Goal: Find specific page/section: Find specific page/section

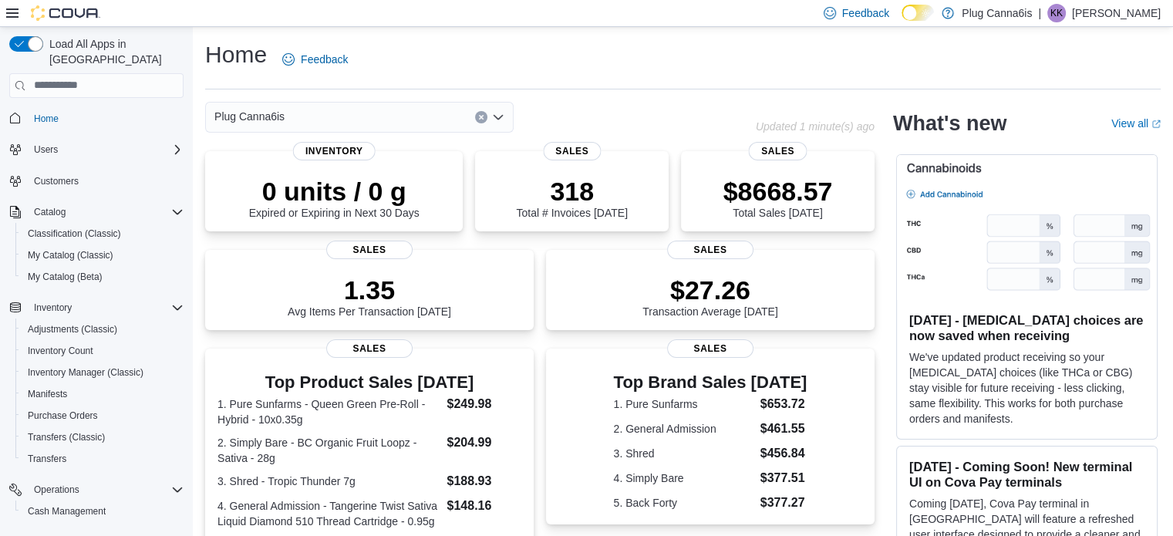
click at [475, 114] on button "Clear input" at bounding box center [481, 117] width 12 height 12
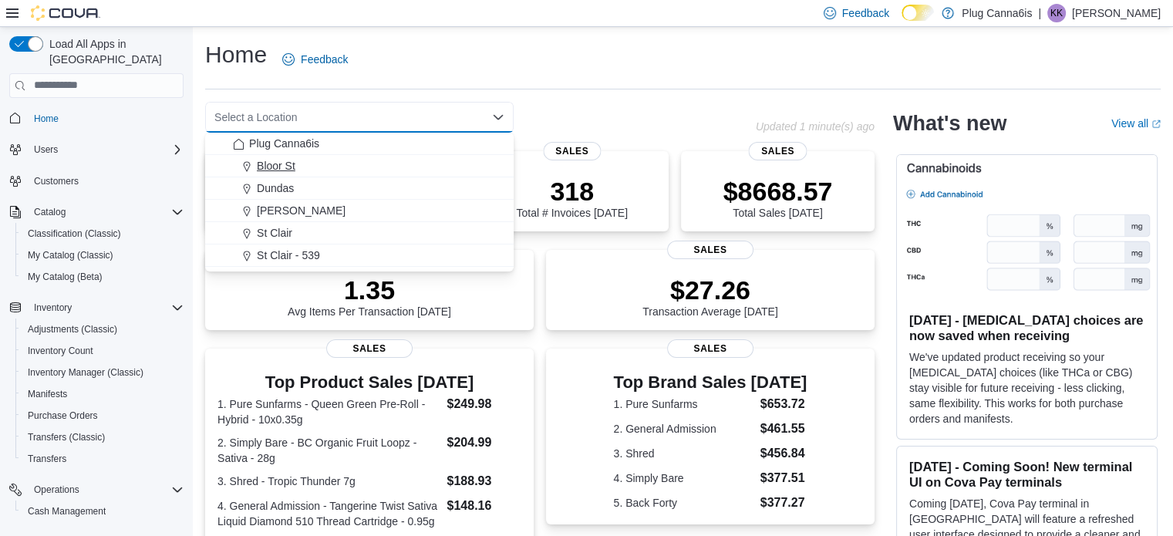
click at [279, 161] on span "Bloor St" at bounding box center [276, 165] width 39 height 15
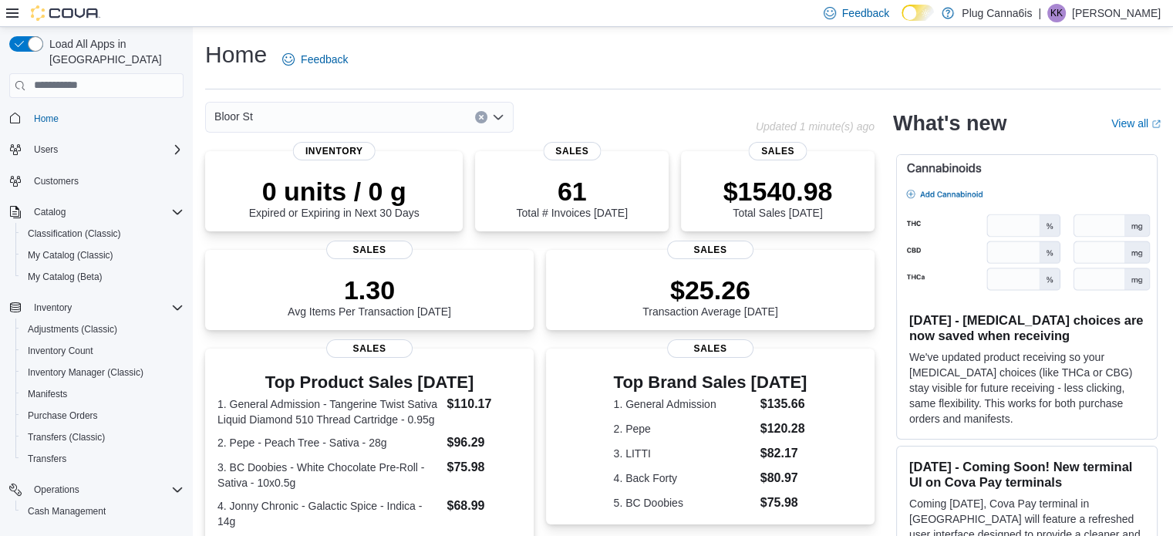
click at [483, 118] on icon "Clear input" at bounding box center [481, 117] width 4 height 4
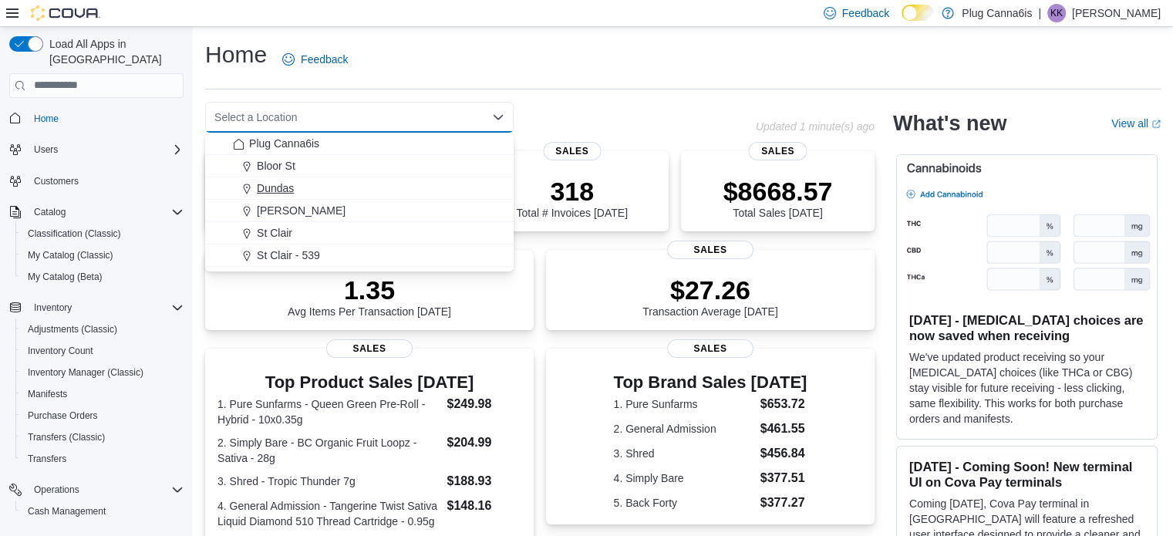
click at [291, 186] on span "Dundas" at bounding box center [275, 188] width 37 height 15
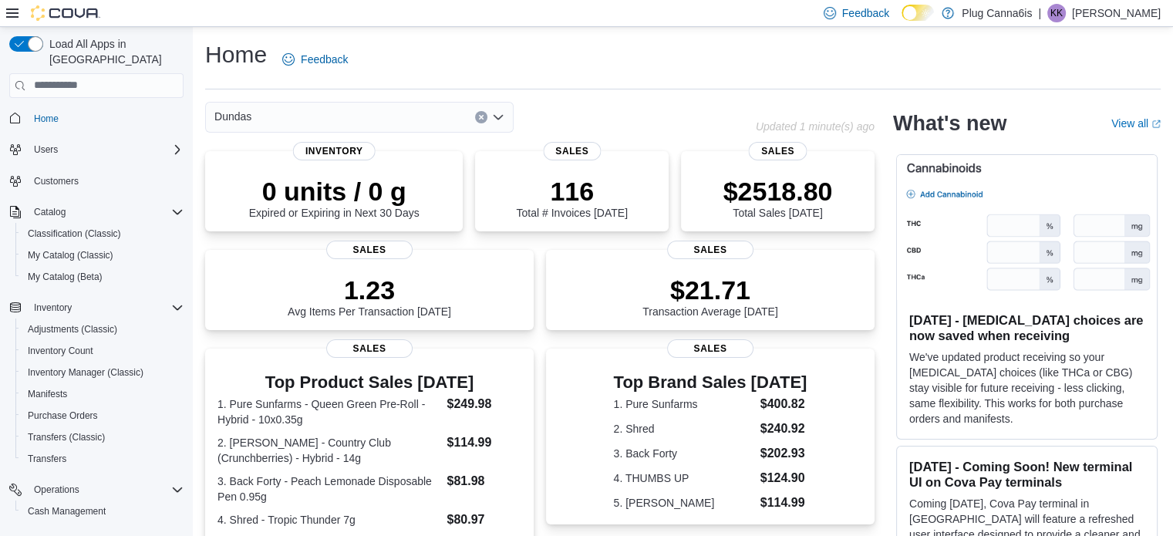
click at [484, 119] on icon "Clear input" at bounding box center [481, 117] width 6 height 6
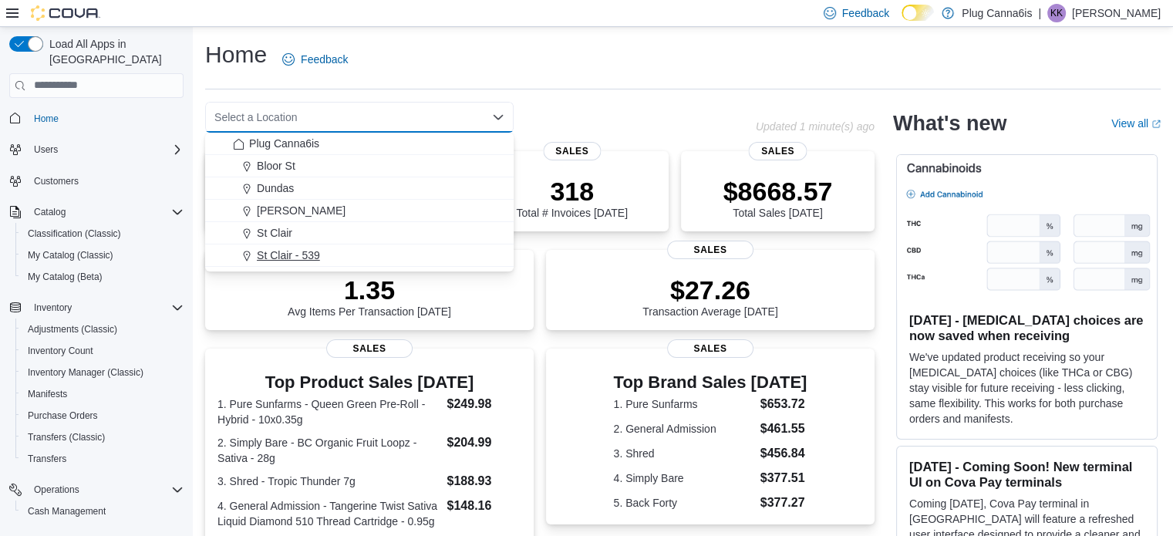
click at [282, 254] on span "St Clair - 539" at bounding box center [288, 255] width 63 height 15
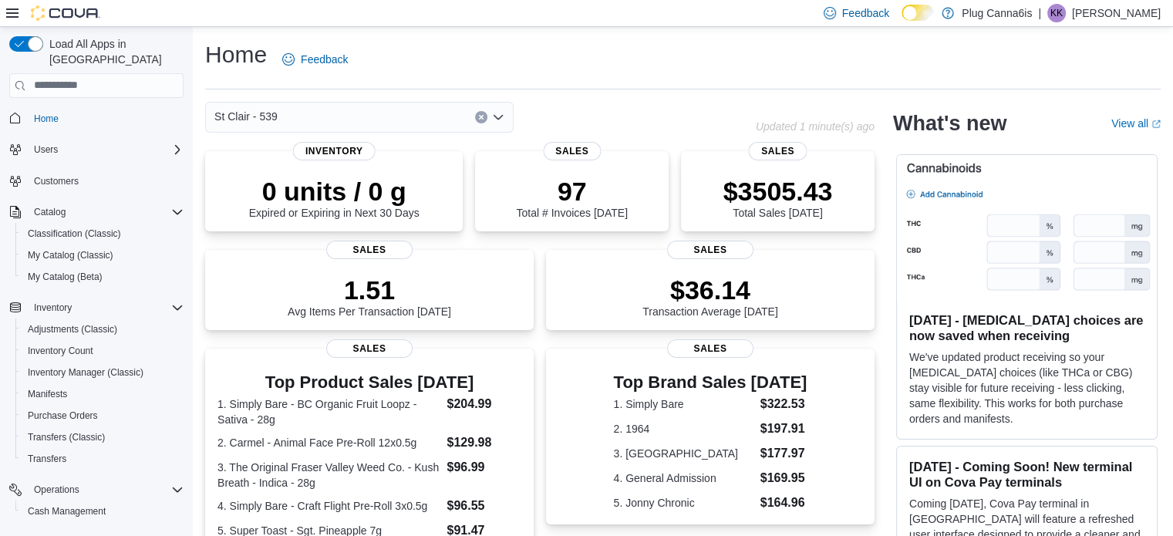
click at [480, 115] on icon "Clear input" at bounding box center [481, 117] width 4 height 4
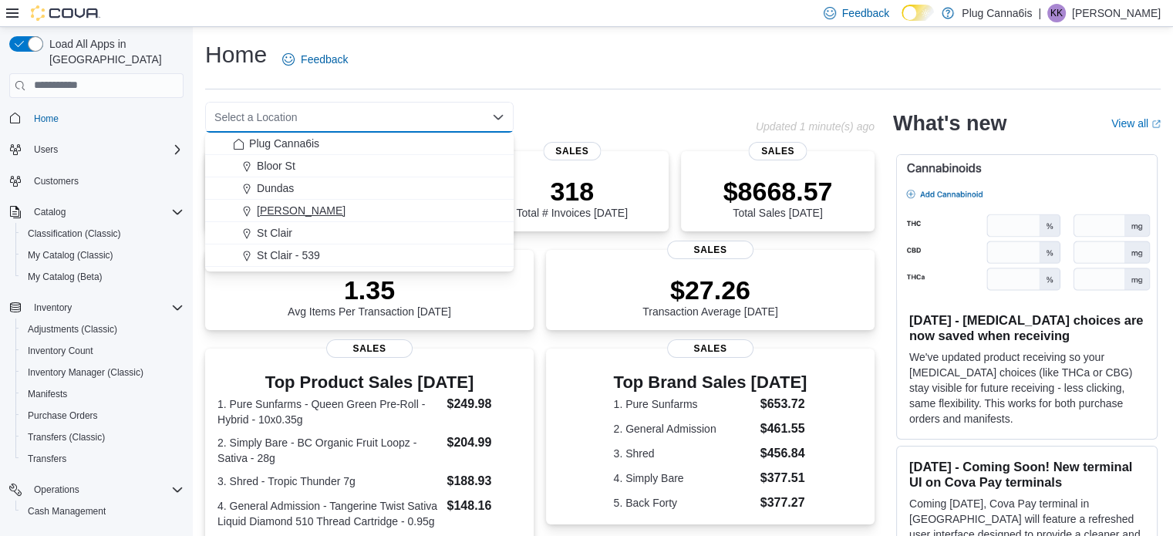
click at [299, 218] on span "[PERSON_NAME]" at bounding box center [301, 210] width 89 height 15
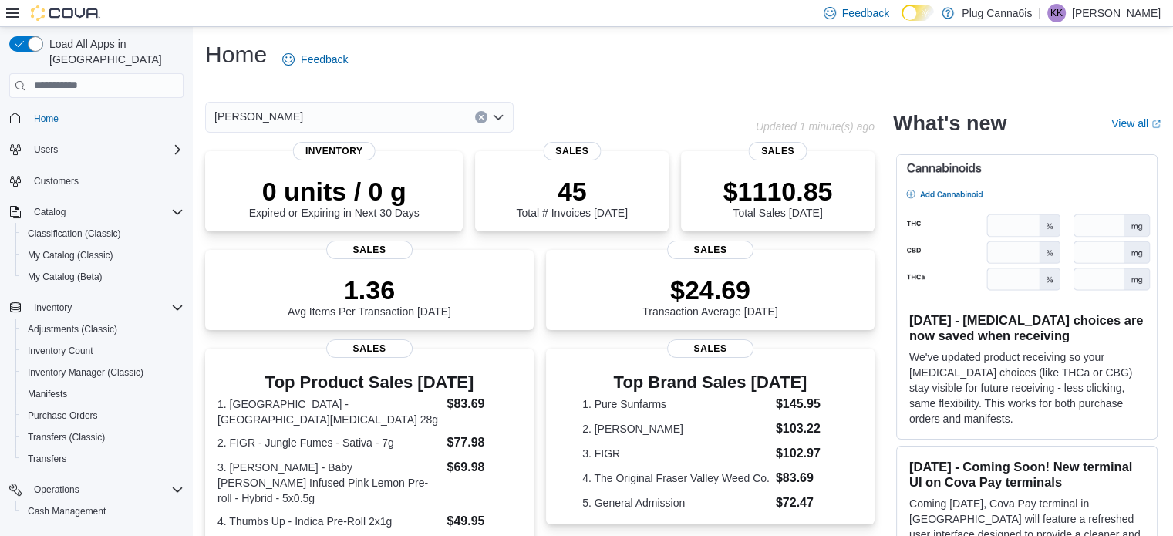
click at [480, 111] on button "Clear input" at bounding box center [481, 117] width 12 height 12
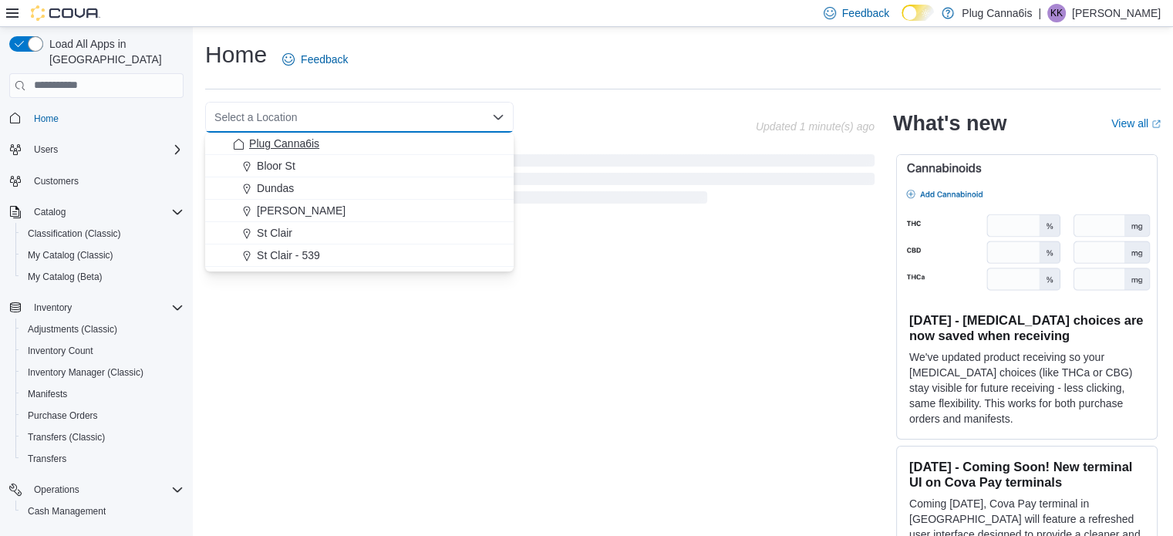
click at [325, 147] on div "Plug Canna6is" at bounding box center [369, 143] width 272 height 15
